Goal: Information Seeking & Learning: Learn about a topic

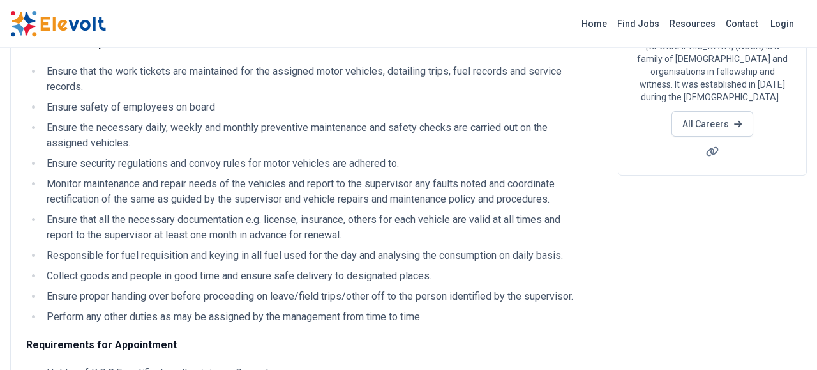
scroll to position [203, 0]
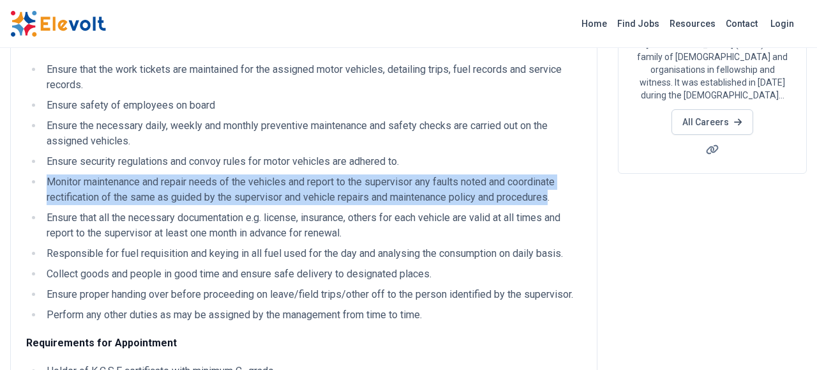
drag, startPoint x: 556, startPoint y: 185, endPoint x: 47, endPoint y: 175, distance: 509.0
click at [47, 175] on li "Monitor maintenance and repair needs of the vehicles and report to the supervis…" at bounding box center [312, 189] width 539 height 31
copy li "Monitor maintenance and repair needs of the vehicles and report to the supervis…"
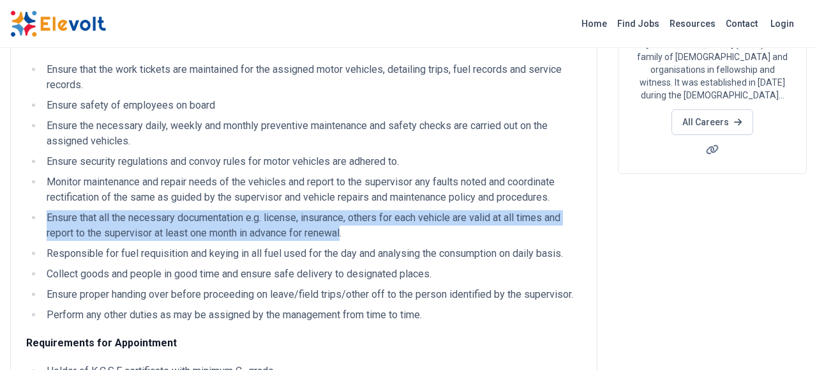
drag, startPoint x: 344, startPoint y: 216, endPoint x: 43, endPoint y: 206, distance: 301.6
click at [43, 210] on li "Ensure that all the necessary documentation e.g. license, insurance, others for…" at bounding box center [312, 225] width 539 height 31
copy li "Ensure that all the necessary documentation e.g. license, insurance, others for…"
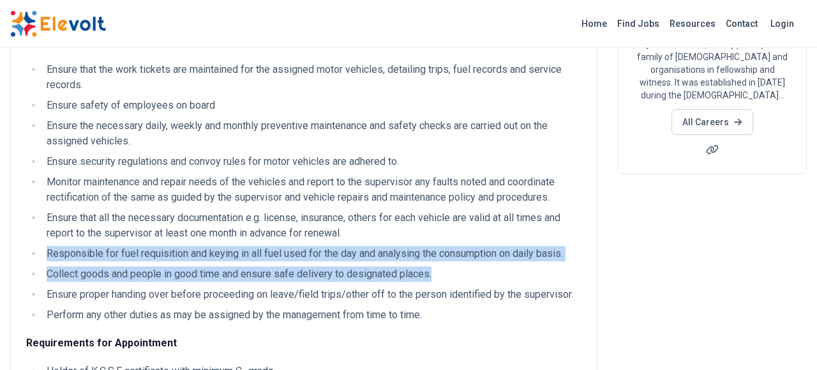
drag, startPoint x: 431, startPoint y: 261, endPoint x: 45, endPoint y: 237, distance: 386.4
click at [45, 237] on ul "Ensure that the work tickets are maintained for the assigned motor vehicles, de…" at bounding box center [304, 192] width 556 height 261
click at [77, 246] on li "Responsible for fuel requisition and keying in all fuel used for the day and an…" at bounding box center [312, 253] width 539 height 15
drag, startPoint x: 48, startPoint y: 240, endPoint x: 448, endPoint y: 260, distance: 400.9
click at [448, 260] on ul "Ensure that the work tickets are maintained for the assigned motor vehicles, de…" at bounding box center [304, 192] width 556 height 261
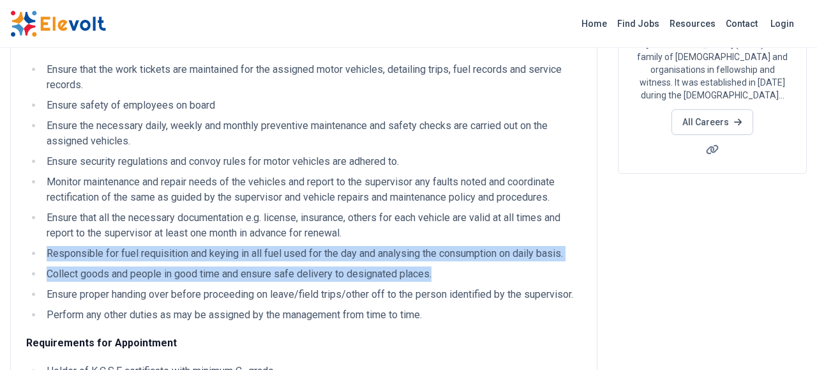
click at [338, 246] on li "Responsible for fuel requisition and keying in all fuel used for the day and an…" at bounding box center [312, 253] width 539 height 15
drag, startPoint x: 430, startPoint y: 259, endPoint x: 28, endPoint y: 236, distance: 402.4
click at [28, 236] on ul "Ensure that the work tickets are maintained for the assigned motor vehicles, de…" at bounding box center [304, 192] width 556 height 261
click at [61, 246] on li "Responsible for fuel requisition and keying in all fuel used for the day and an…" at bounding box center [312, 253] width 539 height 15
drag, startPoint x: 47, startPoint y: 238, endPoint x: 440, endPoint y: 267, distance: 394.4
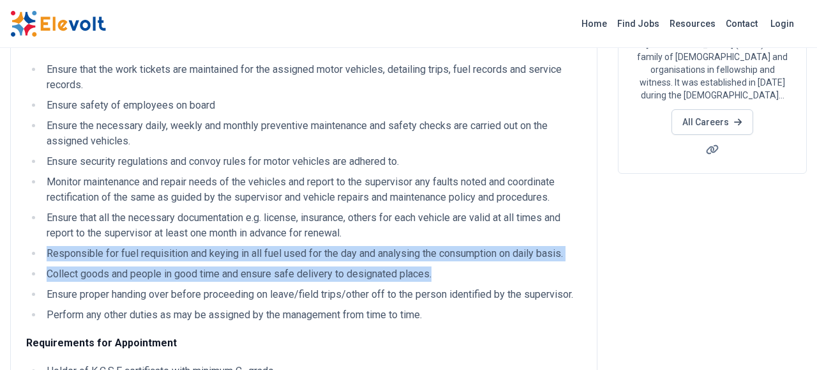
click at [440, 267] on ul "Ensure that the work tickets are maintained for the assigned motor vehicles, de…" at bounding box center [304, 192] width 556 height 261
copy ul "Responsible for fuel requisition and keying in all fuel used for the day and an…"
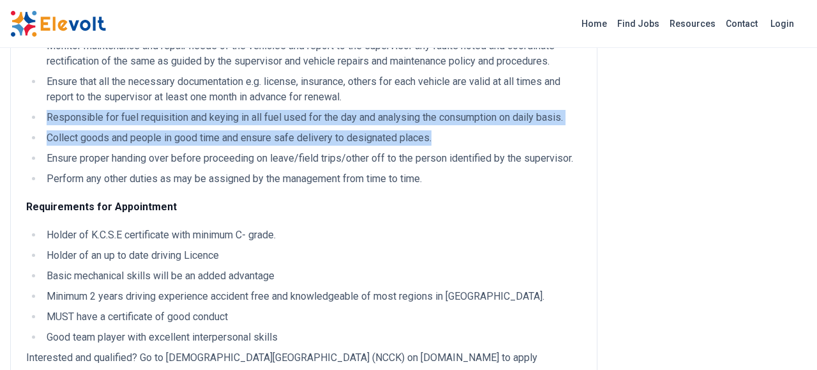
scroll to position [340, 0]
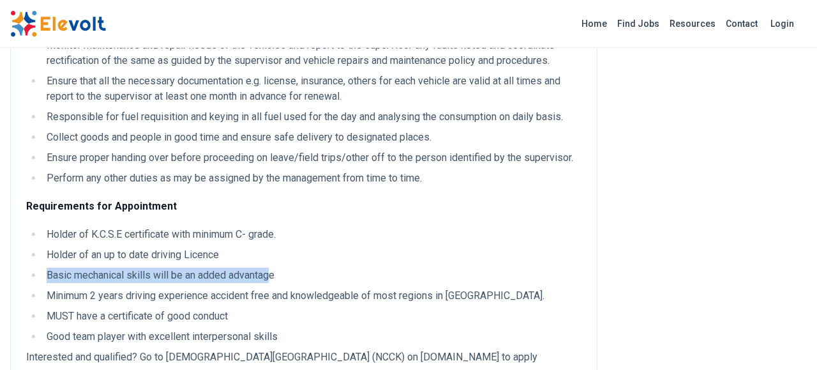
drag, startPoint x: 275, startPoint y: 264, endPoint x: 38, endPoint y: 254, distance: 237.7
click at [38, 254] on ul "Holder of K.C.S.E certificate with minimum C- grade. Holder of an up to date dr…" at bounding box center [304, 286] width 556 height 118
copy li "Basic mechanical skills will be an added advantag"
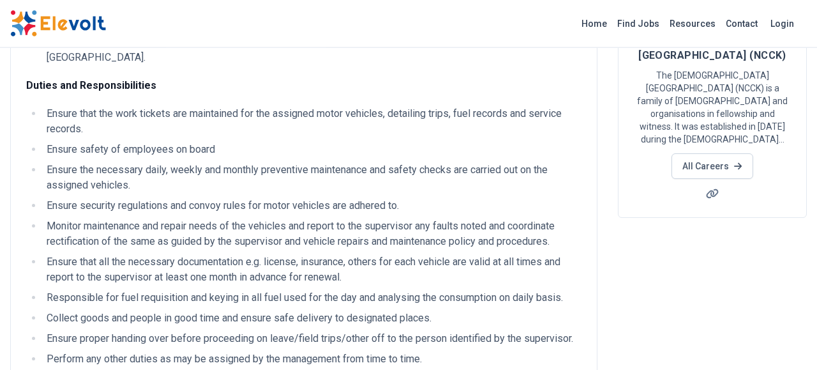
scroll to position [160, 0]
